Goal: Task Accomplishment & Management: Manage account settings

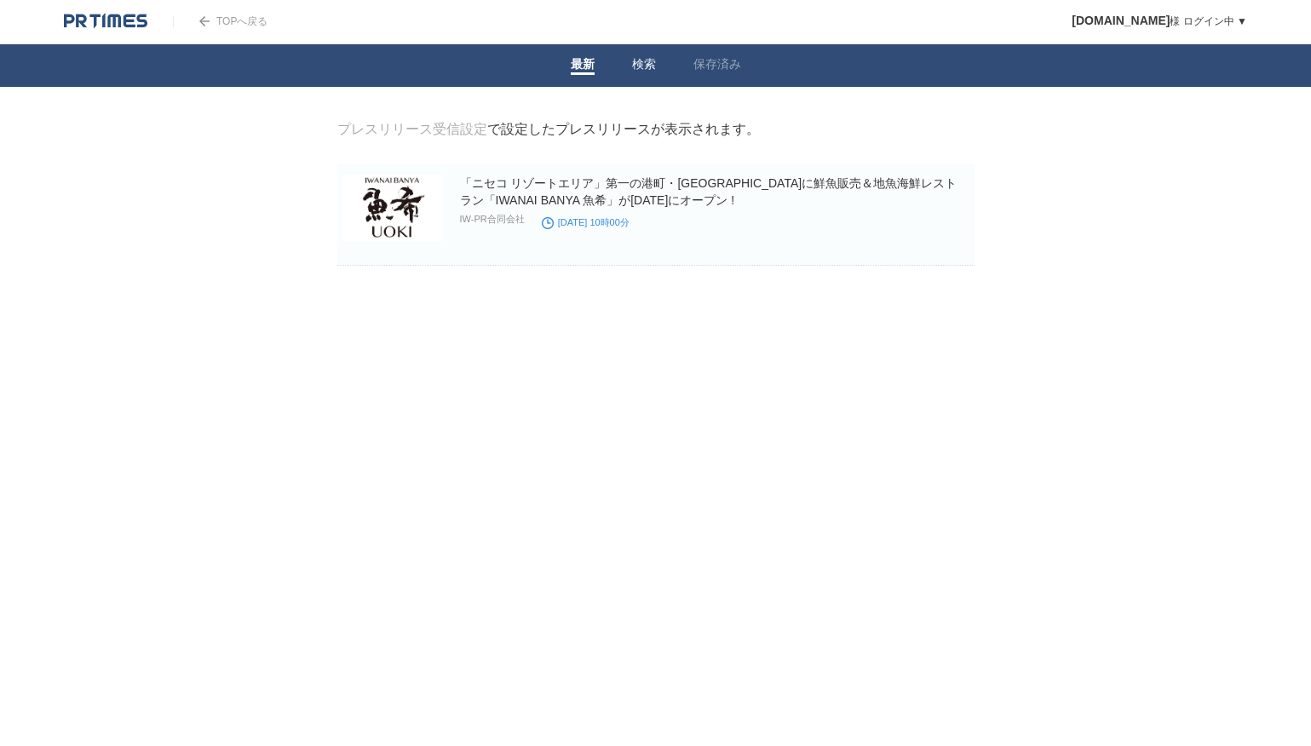
click at [644, 62] on link "検索" at bounding box center [644, 66] width 24 height 18
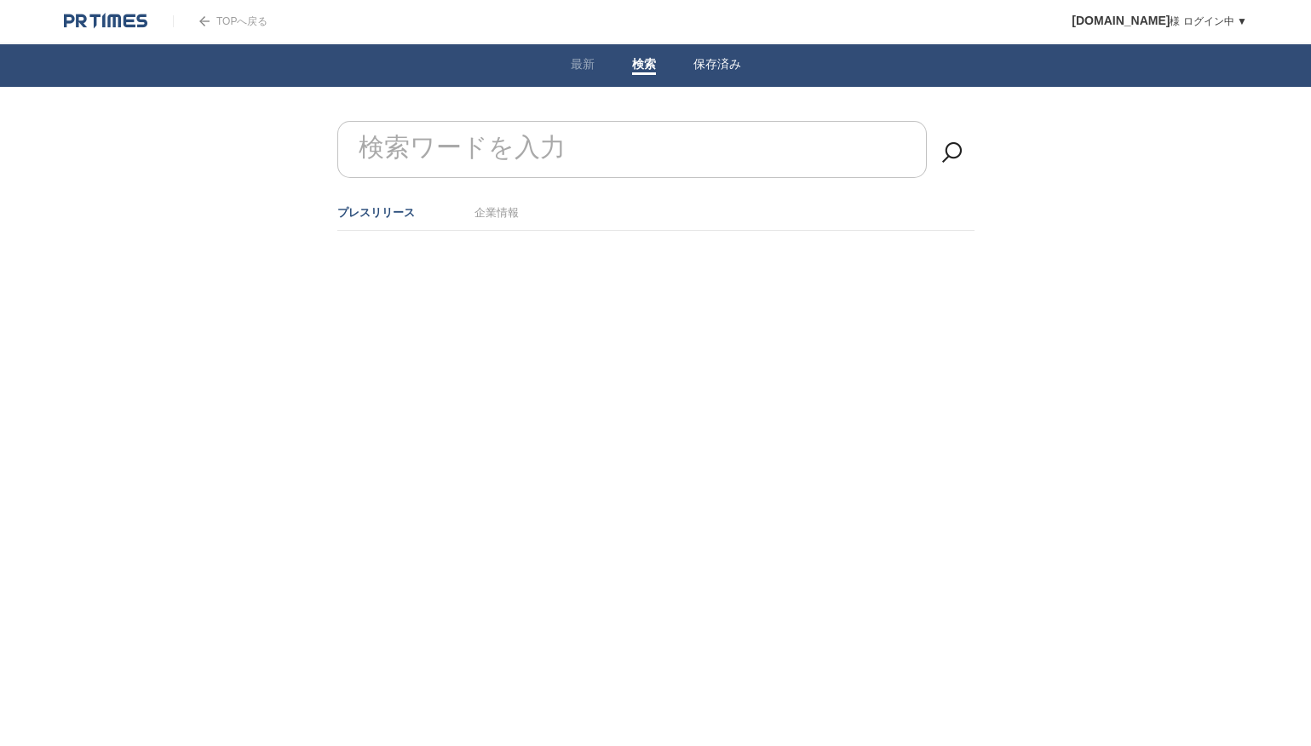
click at [694, 63] on link "保存済み" at bounding box center [718, 66] width 48 height 18
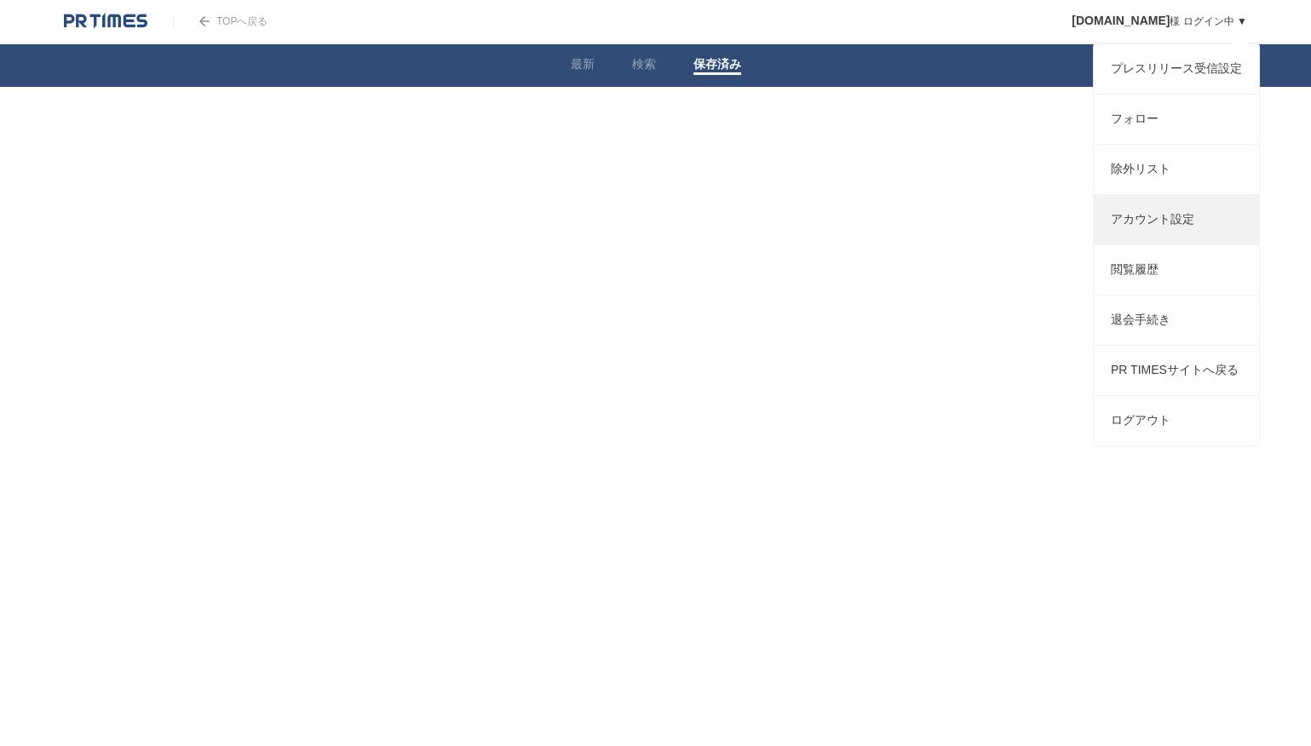
click at [1190, 238] on link "アカウント設定" at bounding box center [1176, 219] width 165 height 49
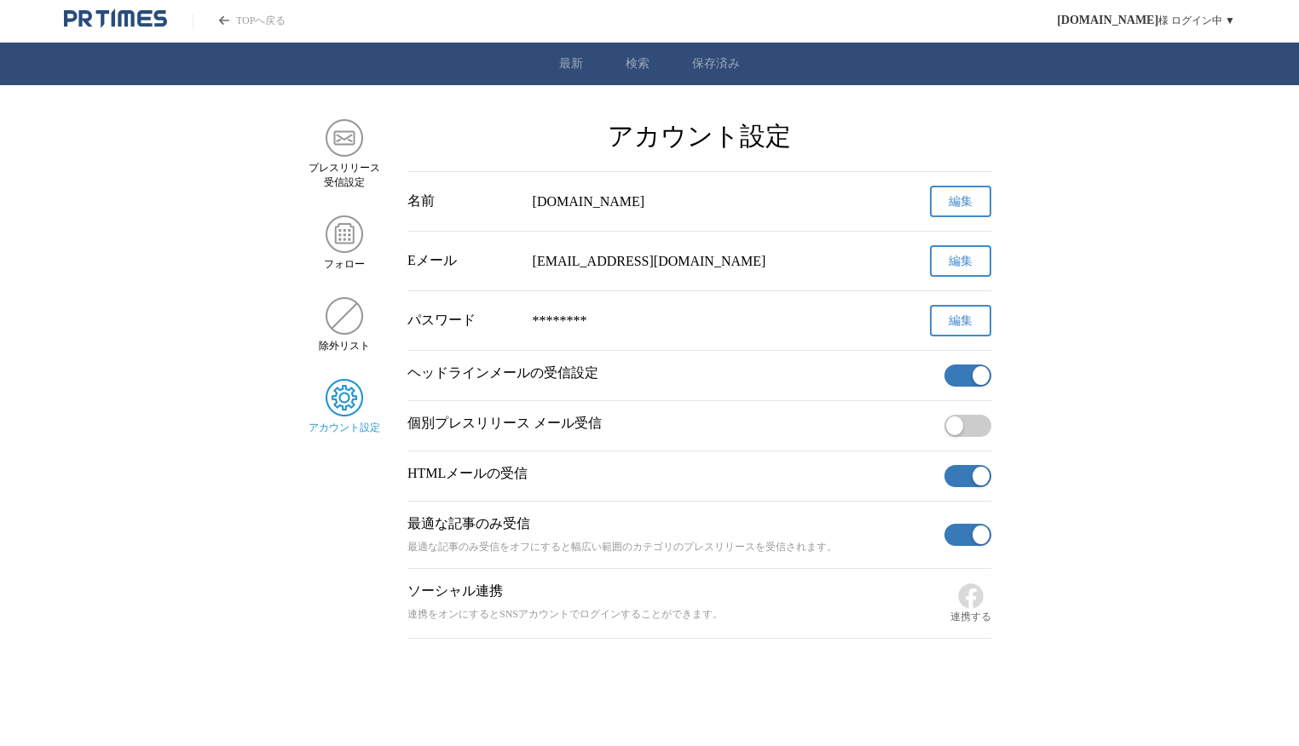
click at [963, 386] on button "button" at bounding box center [967, 376] width 47 height 22
click at [947, 487] on button "button" at bounding box center [967, 476] width 47 height 22
click at [964, 546] on button "button" at bounding box center [967, 535] width 47 height 22
click at [241, 20] on link "TOPへ戻る" at bounding box center [239, 21] width 93 height 14
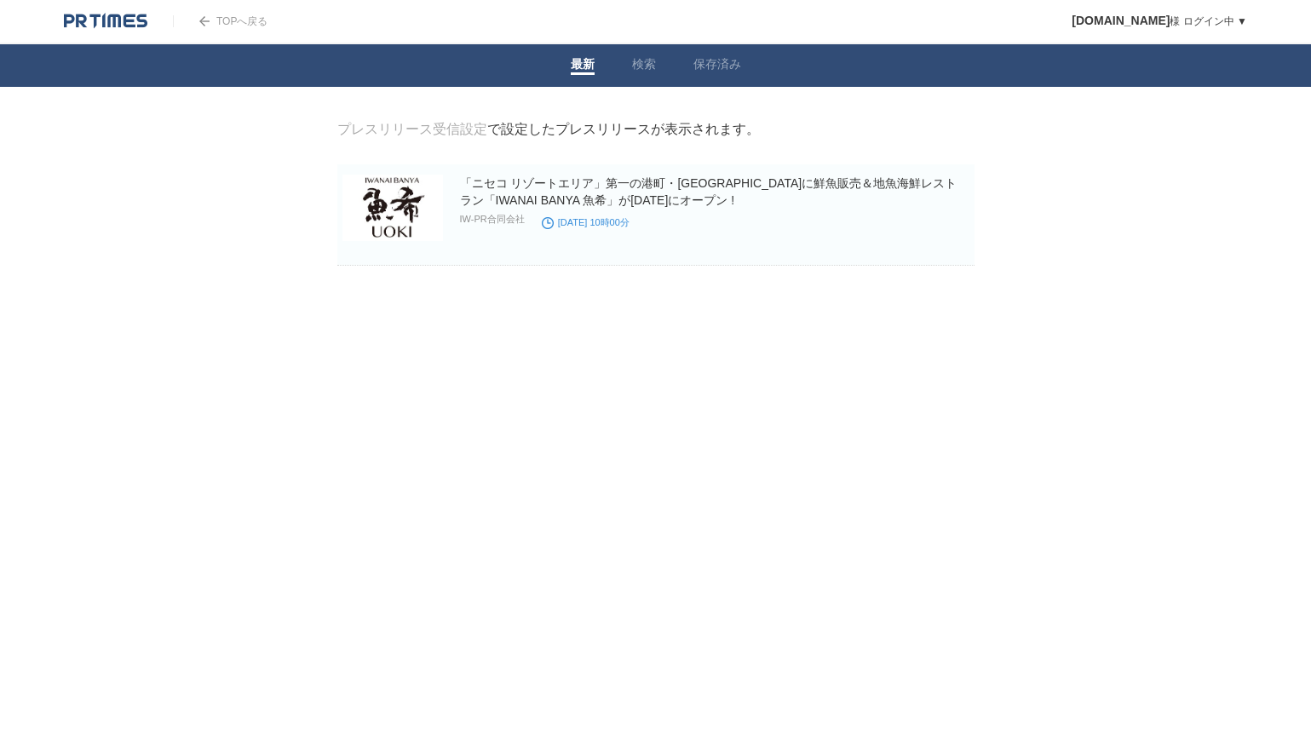
click at [224, 16] on link "TOPへ戻る" at bounding box center [220, 21] width 95 height 12
